Goal: Task Accomplishment & Management: Use online tool/utility

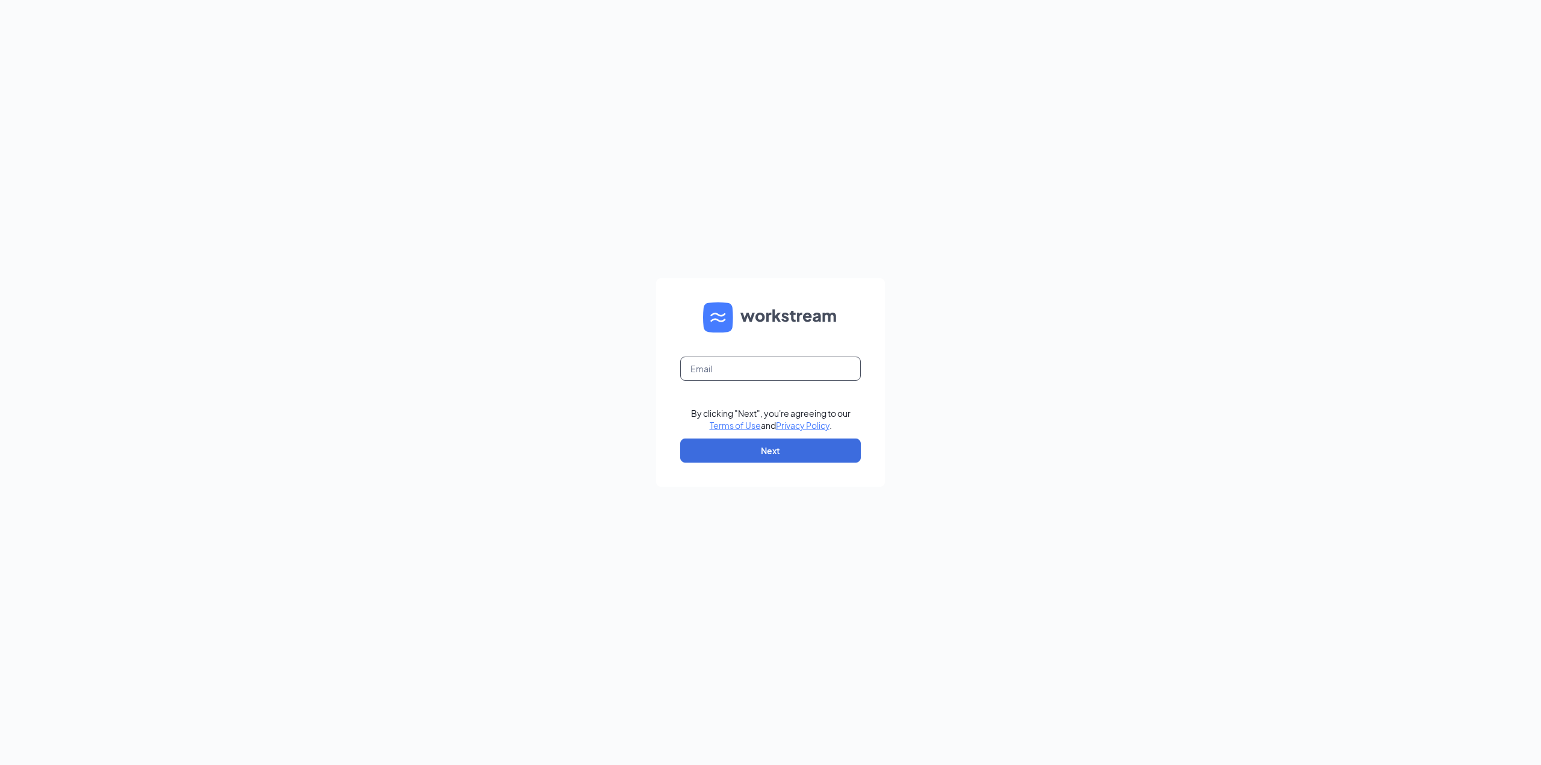
click at [754, 373] on input "text" at bounding box center [770, 368] width 181 height 24
type input "[EMAIL_ADDRESS][DOMAIN_NAME]"
click at [762, 448] on button "Next" at bounding box center [770, 450] width 181 height 24
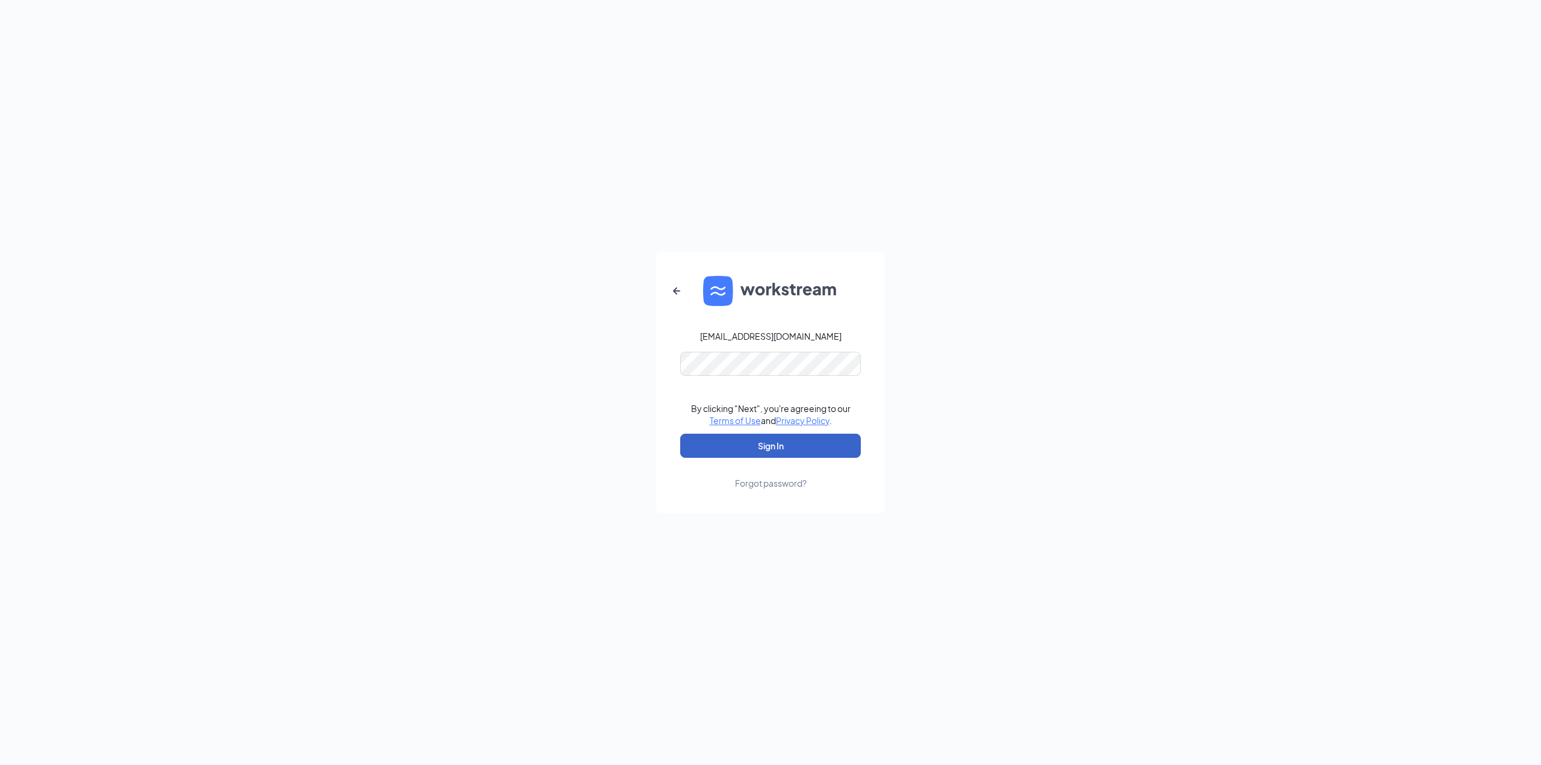
click at [768, 435] on button "Sign In" at bounding box center [770, 446] width 181 height 24
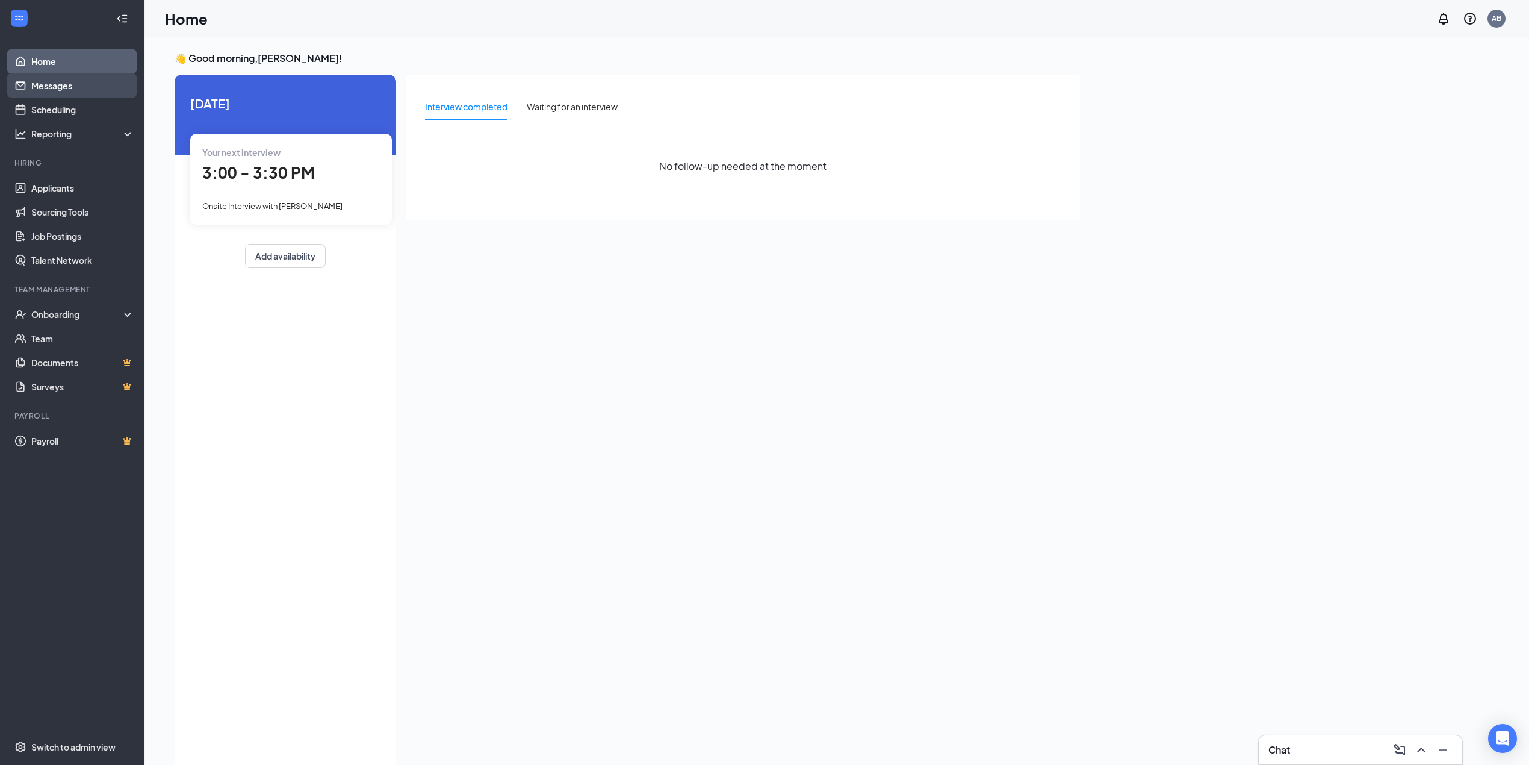
click at [39, 92] on link "Messages" at bounding box center [82, 85] width 103 height 24
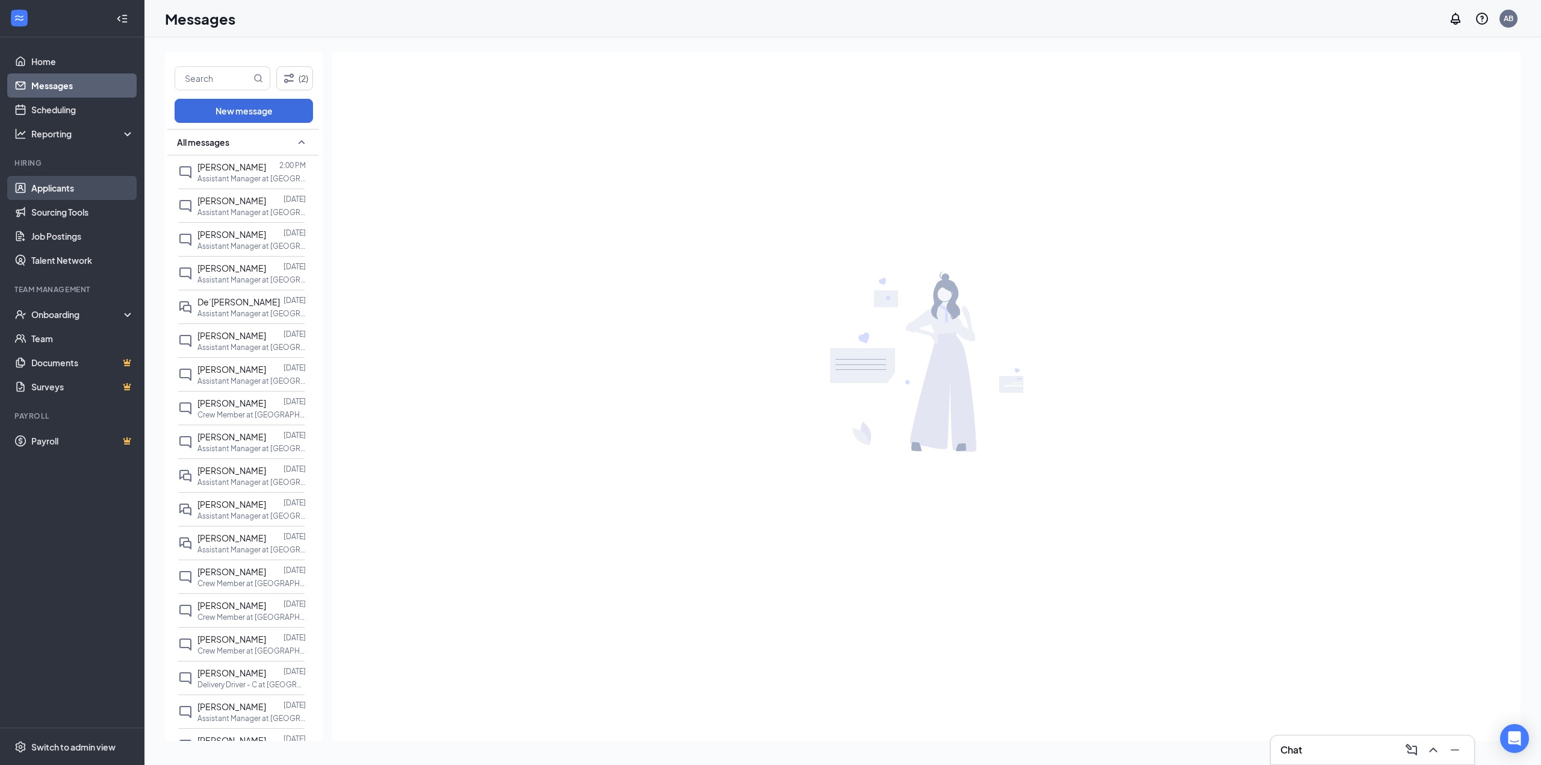
click at [44, 193] on link "Applicants" at bounding box center [82, 188] width 103 height 24
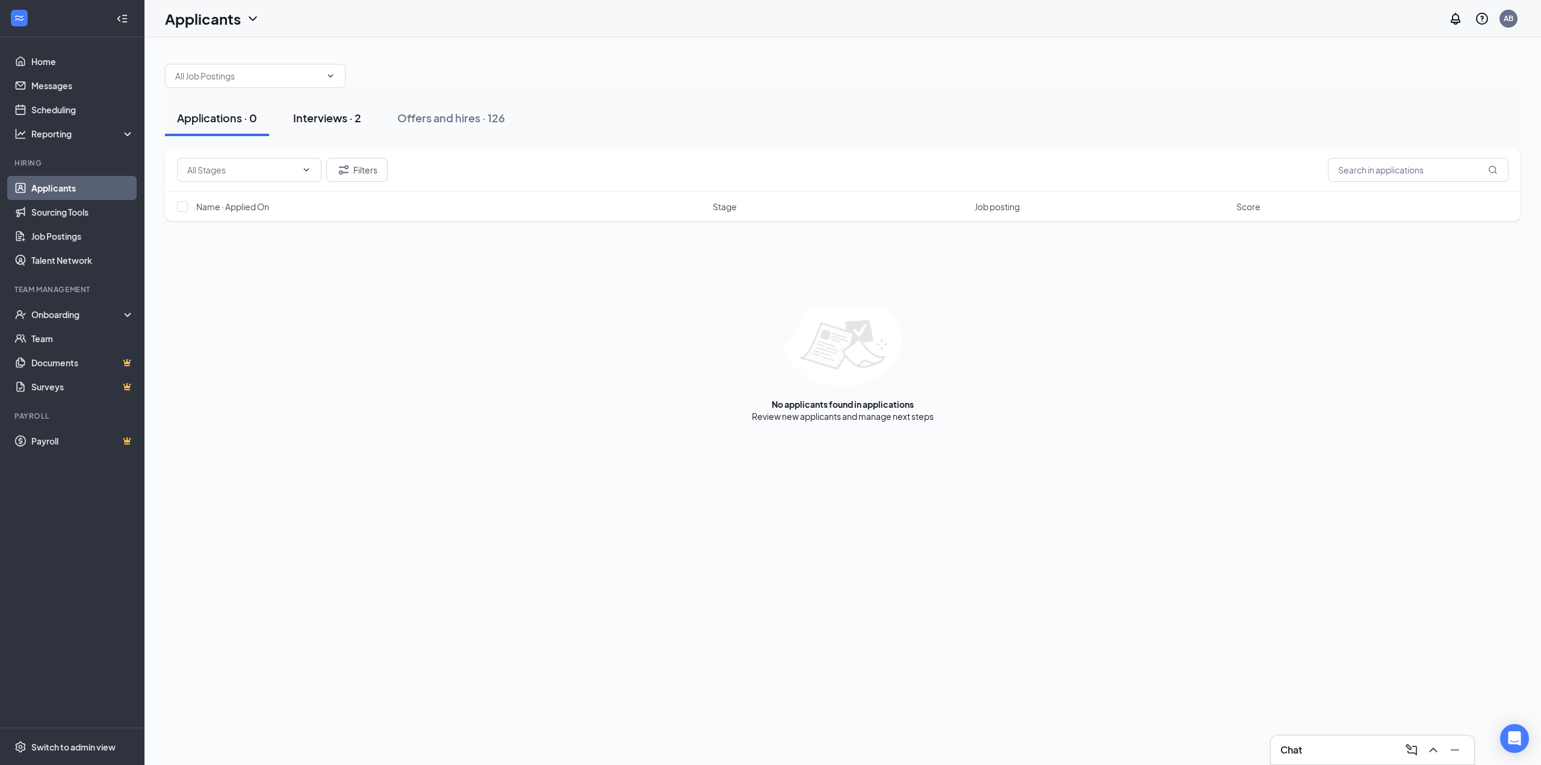
click at [359, 123] on div "Interviews · 2" at bounding box center [327, 117] width 68 height 15
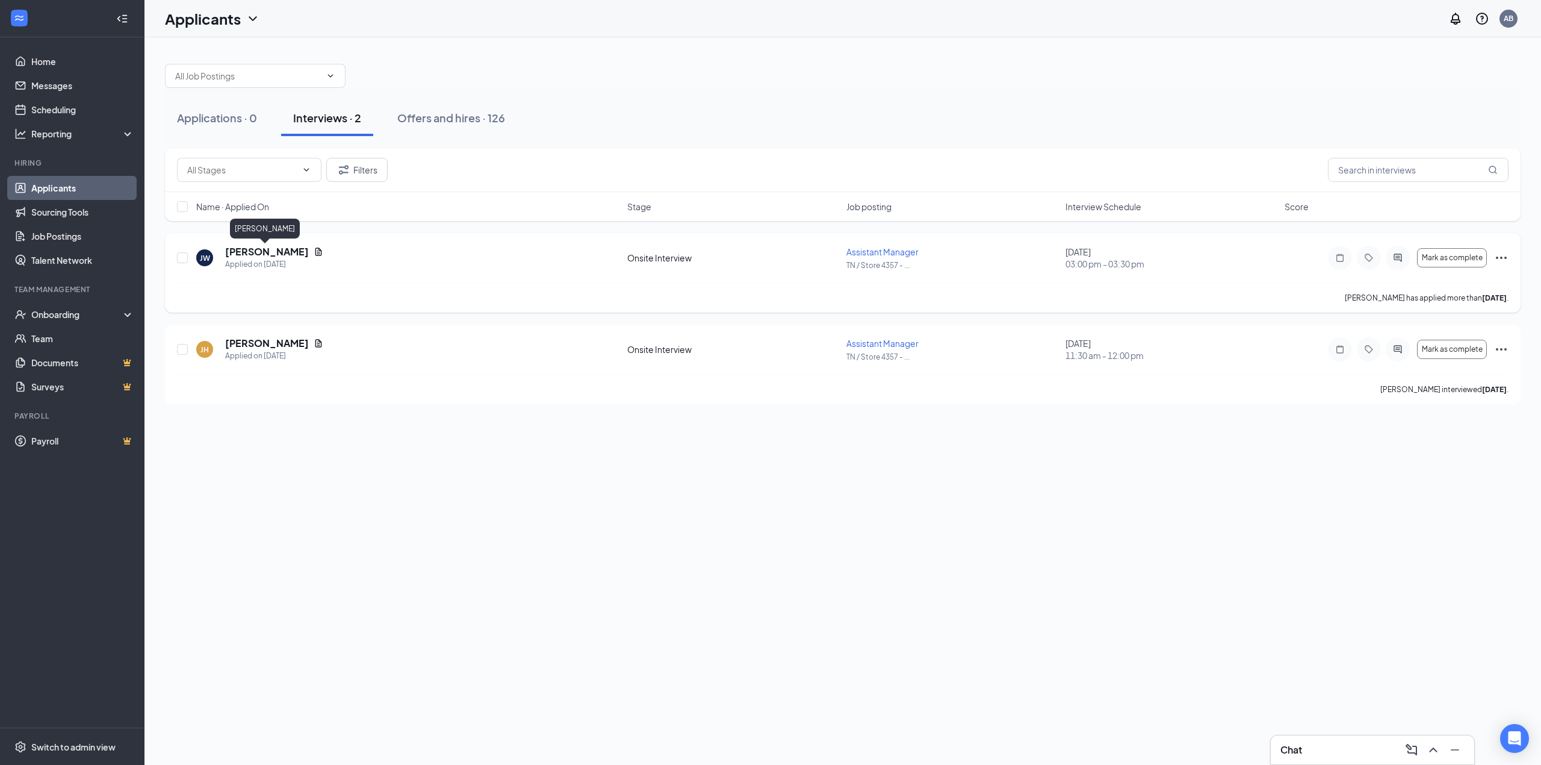
click at [272, 253] on h5 "[PERSON_NAME]" at bounding box center [267, 251] width 84 height 13
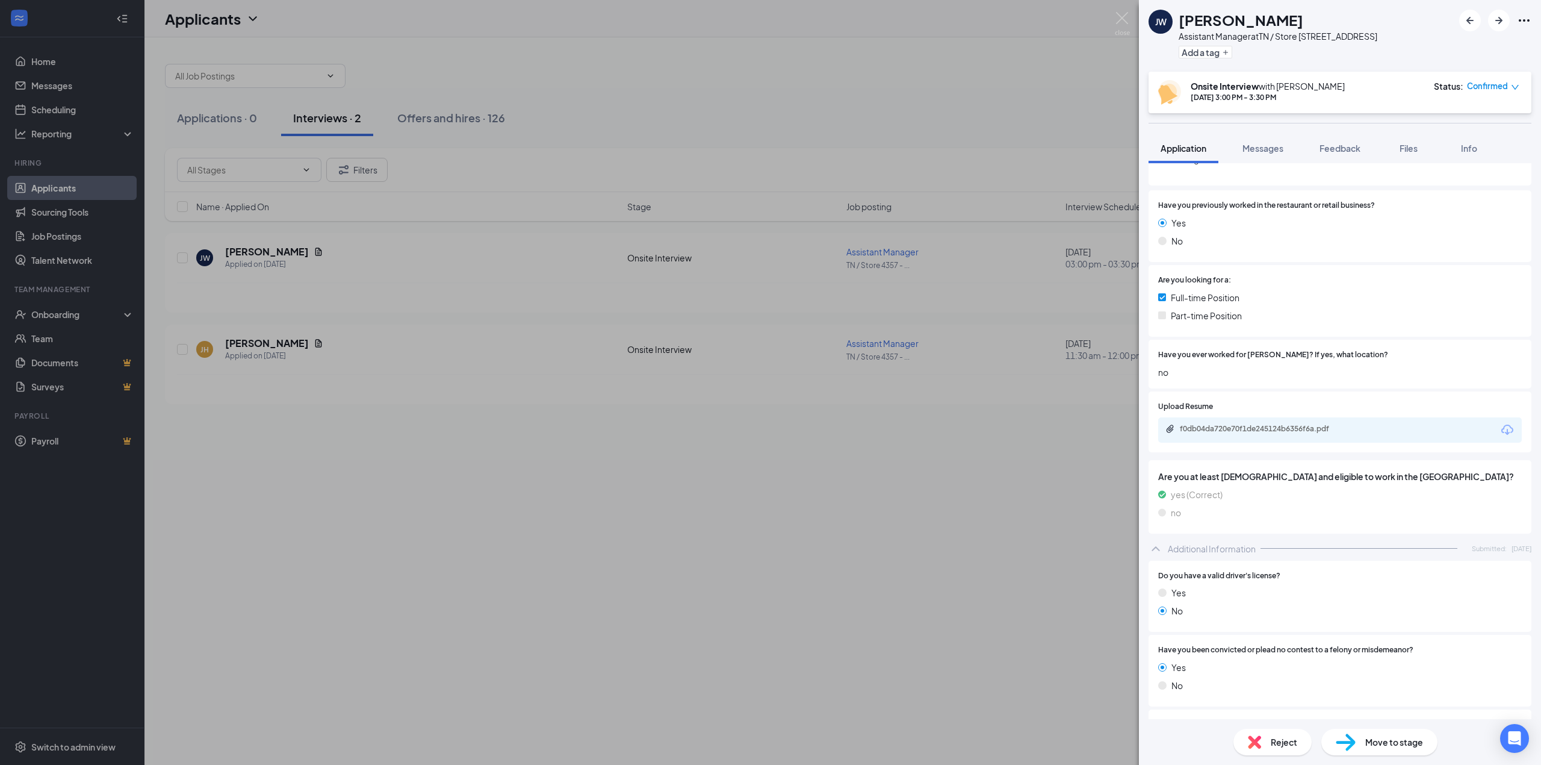
scroll to position [160, 0]
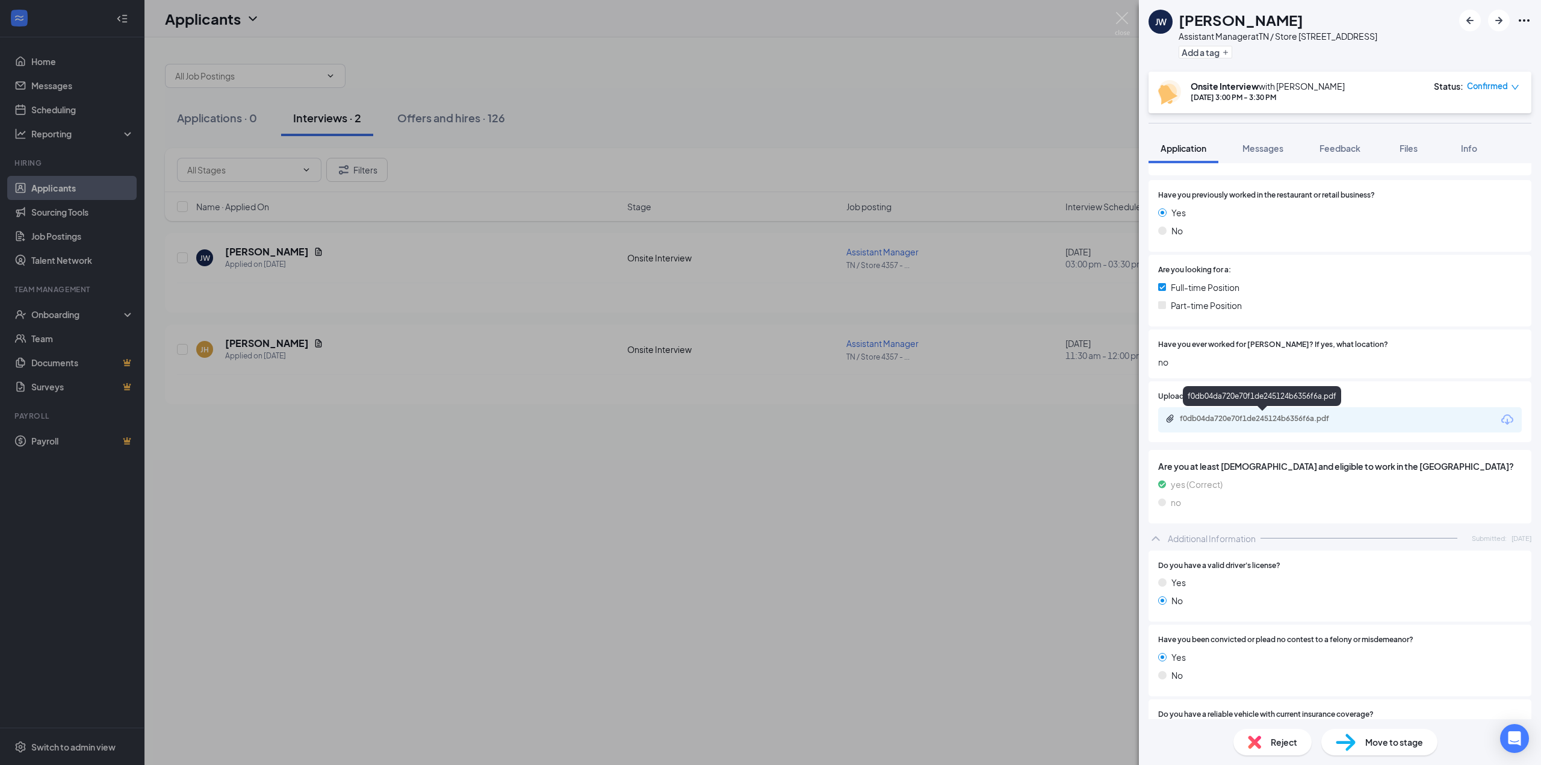
click at [1198, 422] on div "f0db04da720e70f1de245124b6356f6a.pdf" at bounding box center [1264, 419] width 169 height 10
